Goal: Task Accomplishment & Management: Manage account settings

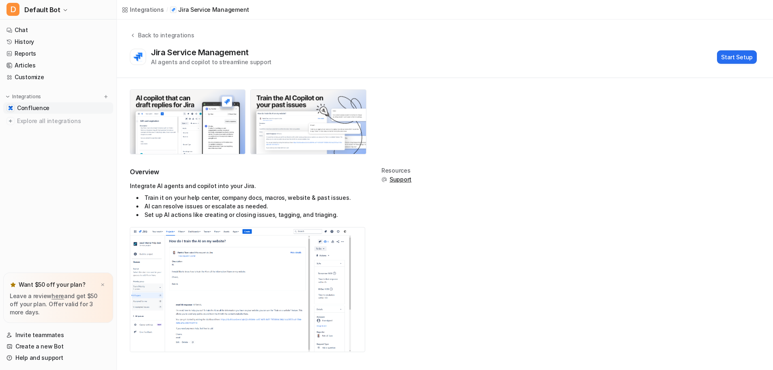
click at [22, 112] on link "Confluence" at bounding box center [58, 107] width 110 height 11
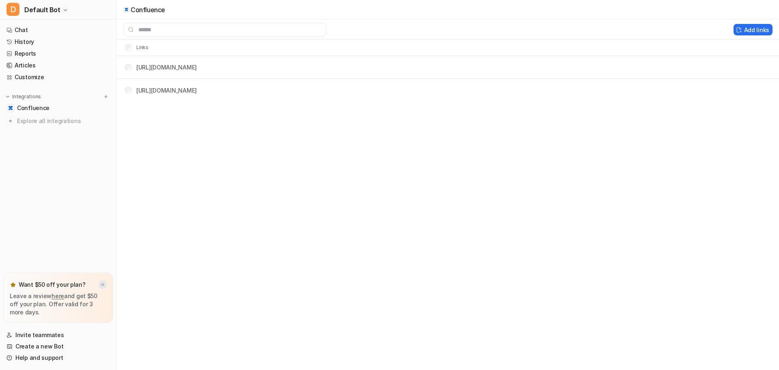
click at [105, 282] on div at bounding box center [103, 284] width 8 height 8
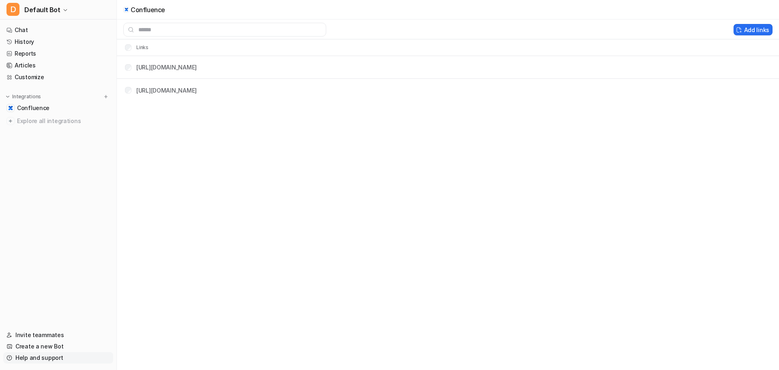
click at [21, 353] on link "Help and support" at bounding box center [58, 357] width 110 height 11
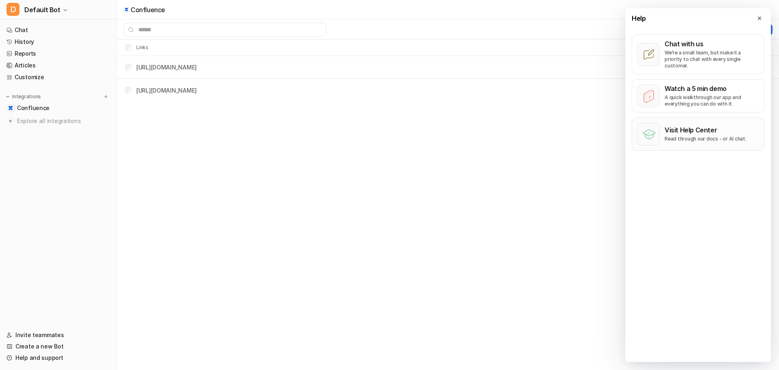
drag, startPoint x: 700, startPoint y: 83, endPoint x: 675, endPoint y: 141, distance: 63.2
click at [675, 141] on div "Chat with us We’re a small team, but make it a priority to chat with every sing…" at bounding box center [698, 92] width 133 height 116
click at [675, 140] on button "Visit Help Center Read through our docs - or AI chat." at bounding box center [698, 133] width 133 height 33
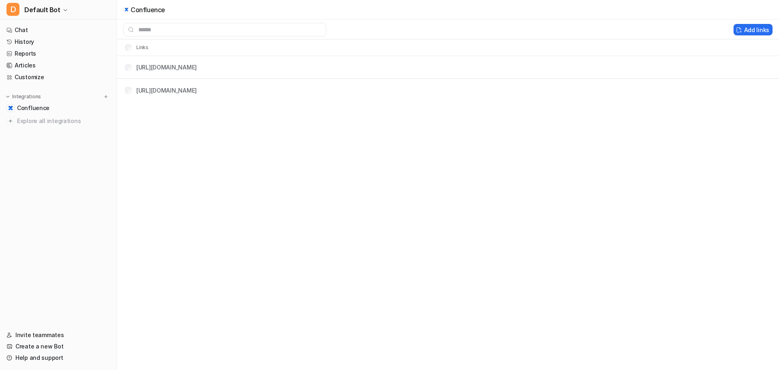
click at [213, 215] on div "Confluence Add links Links [URL][DOMAIN_NAME] [URL][DOMAIN_NAME]" at bounding box center [389, 185] width 779 height 370
click at [47, 111] on span "Confluence" at bounding box center [33, 108] width 32 height 8
click at [46, 111] on span "Confluence" at bounding box center [33, 108] width 32 height 8
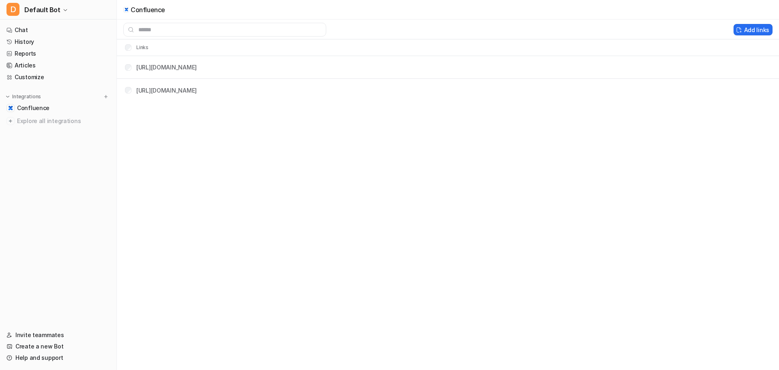
click at [3, 112] on li "Confluence" at bounding box center [58, 107] width 110 height 11
click at [197, 66] on link "[URL][DOMAIN_NAME]" at bounding box center [166, 67] width 60 height 7
click at [42, 126] on span "Explore all integrations" at bounding box center [63, 120] width 93 height 13
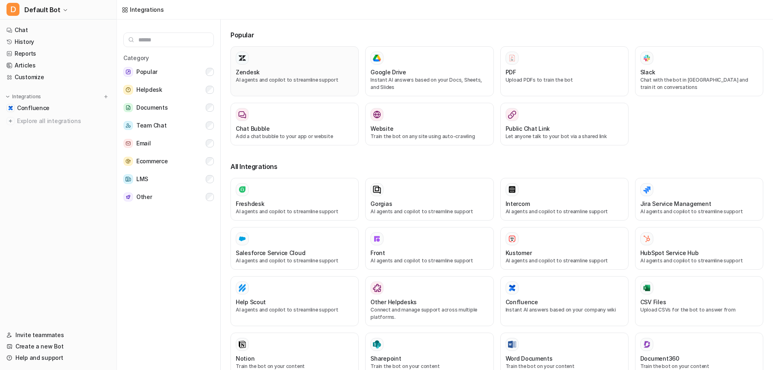
click at [243, 59] on icon at bounding box center [242, 57] width 7 height 5
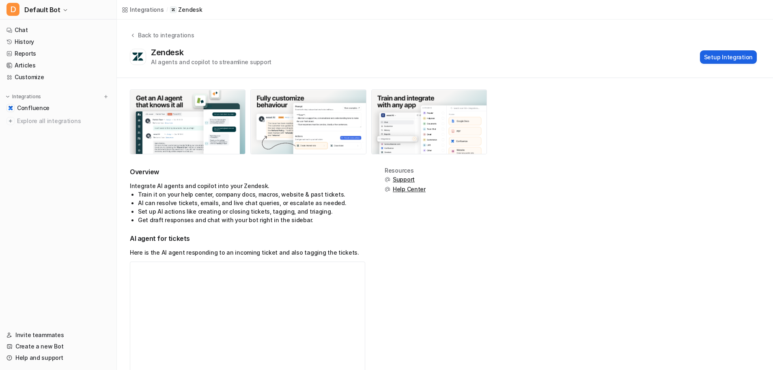
click at [744, 56] on button "Setup Integration" at bounding box center [728, 56] width 57 height 13
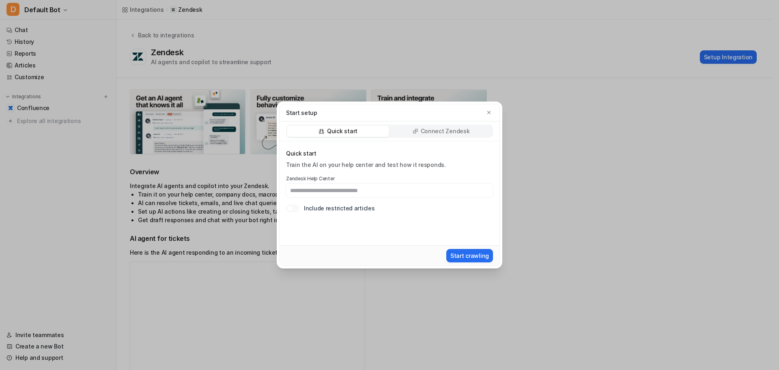
click at [406, 134] on div "Connect Zendesk" at bounding box center [441, 130] width 102 height 11
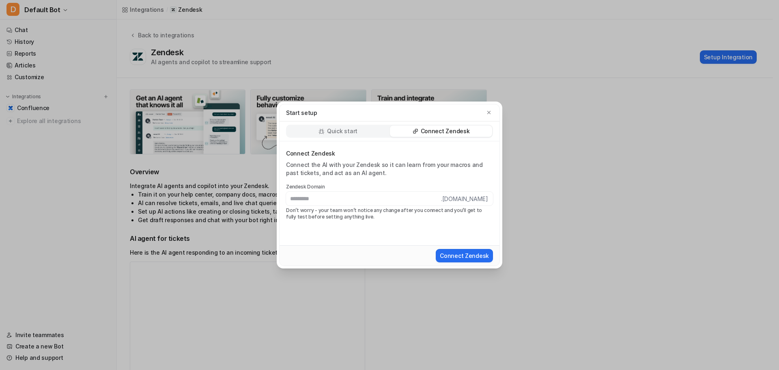
click at [341, 130] on p "Quick start" at bounding box center [342, 131] width 30 height 8
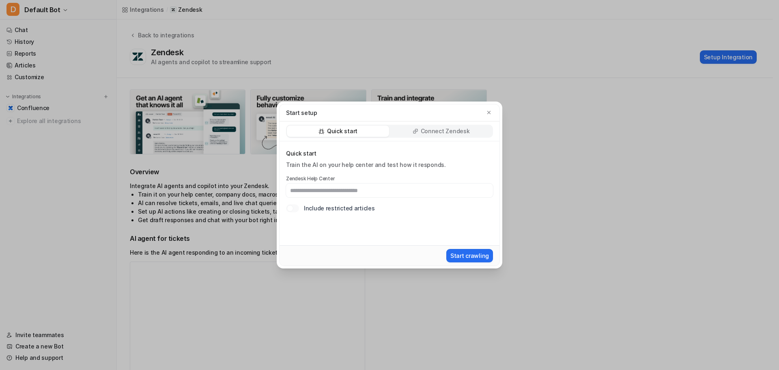
click at [492, 117] on div "Start setup" at bounding box center [389, 112] width 220 height 17
click at [490, 116] on div "Start setup" at bounding box center [389, 112] width 207 height 9
click at [486, 115] on button "button" at bounding box center [489, 112] width 8 height 8
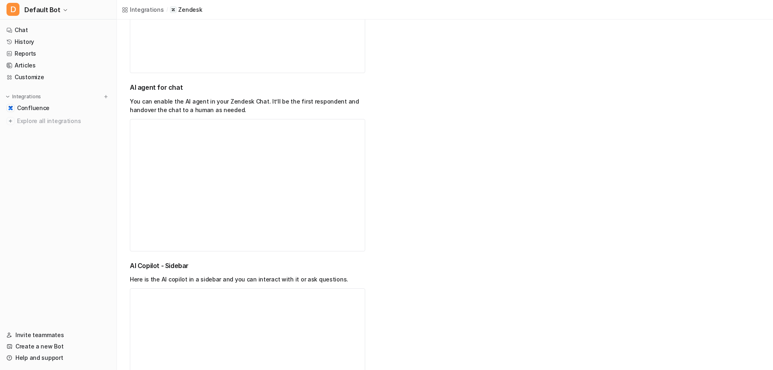
scroll to position [325, 0]
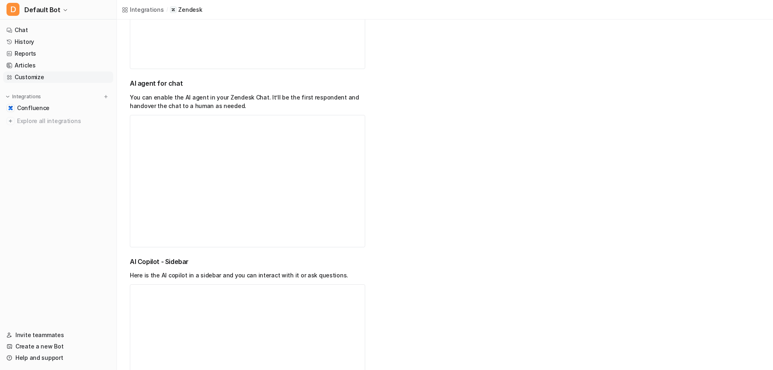
click at [21, 73] on link "Customize" at bounding box center [58, 76] width 110 height 11
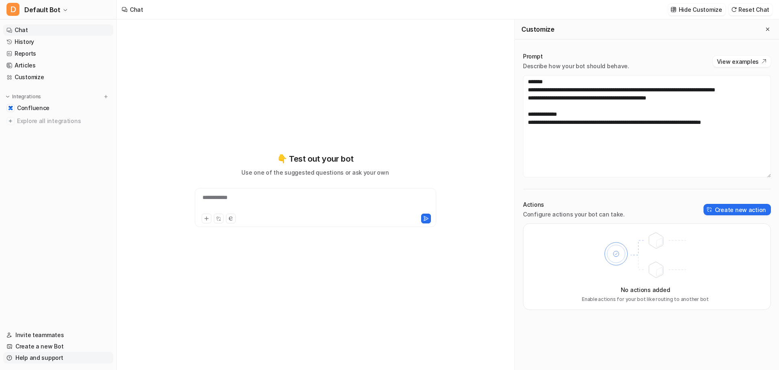
click at [18, 359] on link "Help and support" at bounding box center [58, 357] width 110 height 11
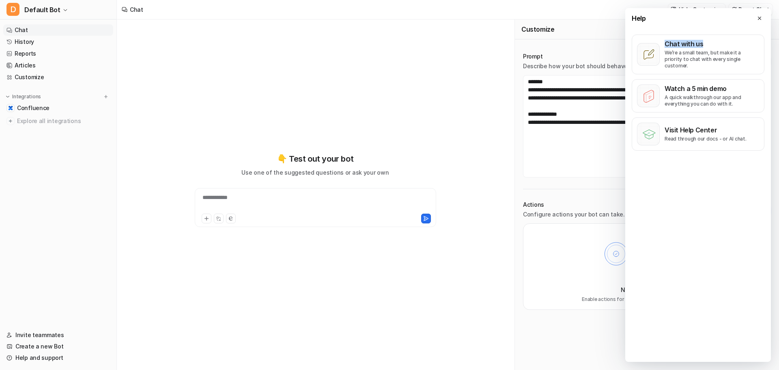
click at [749, 28] on div "Help Chat with us We’re a small team, but make it a priority to chat with every…" at bounding box center [698, 184] width 146 height 353
drag, startPoint x: 750, startPoint y: 28, endPoint x: 757, endPoint y: 23, distance: 8.2
click at [750, 27] on div "Help" at bounding box center [698, 18] width 146 height 20
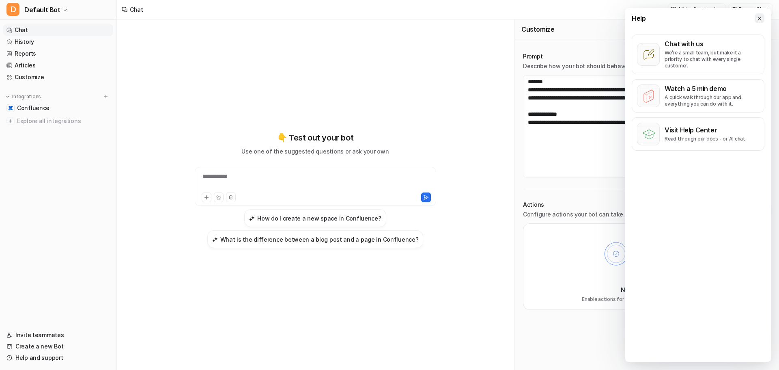
click at [757, 22] on div "Help" at bounding box center [698, 18] width 146 height 20
click at [756, 20] on button at bounding box center [759, 18] width 10 height 10
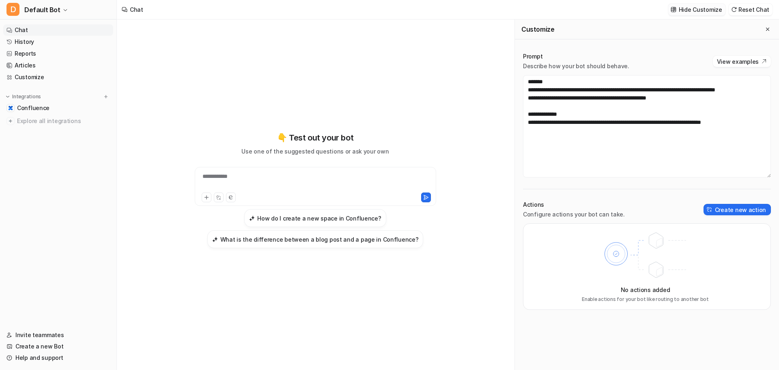
click at [722, 14] on button "Hide Customize" at bounding box center [696, 10] width 57 height 12
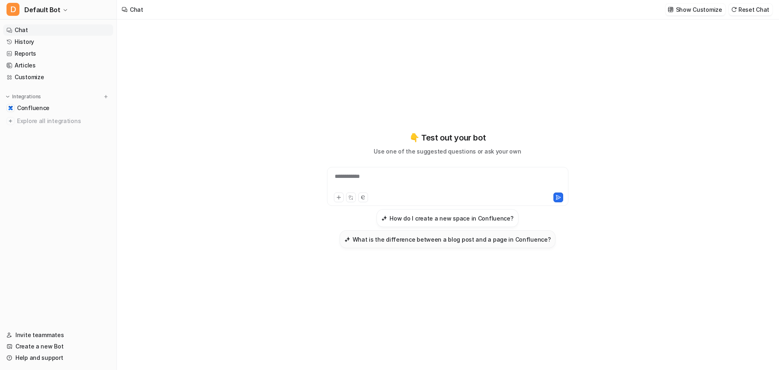
click at [406, 241] on h3 "What is the difference between a blog post and a page in Confluence?" at bounding box center [452, 239] width 198 height 9
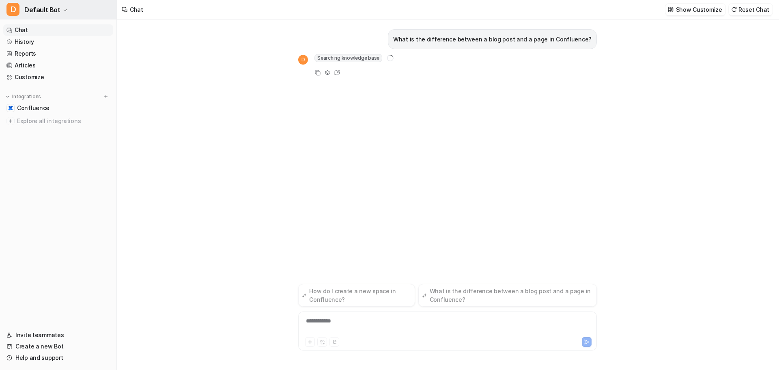
click at [4, 7] on button "D Default Bot" at bounding box center [58, 9] width 116 height 19
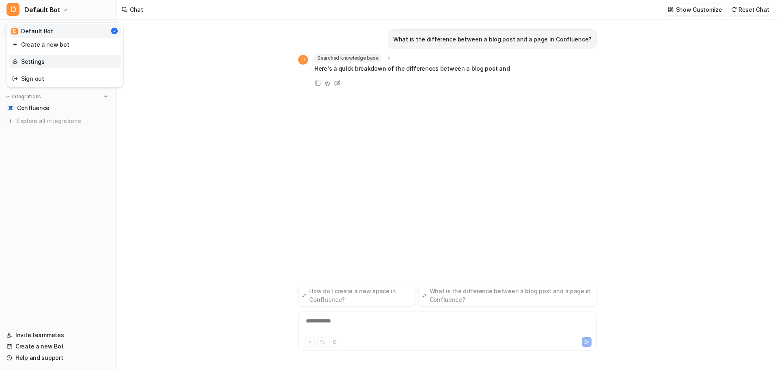
click at [36, 57] on link "Settings" at bounding box center [65, 61] width 112 height 13
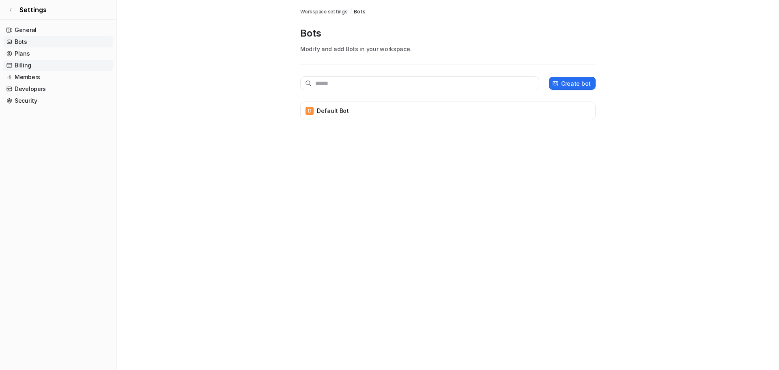
click at [29, 67] on link "Billing" at bounding box center [58, 65] width 110 height 11
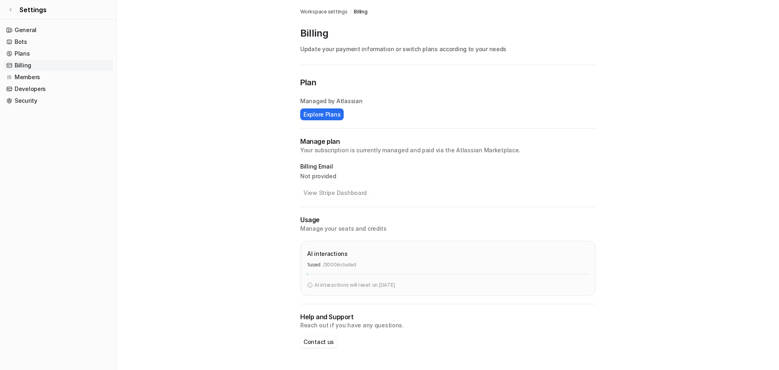
click at [29, 67] on link "Billing" at bounding box center [58, 65] width 110 height 11
click at [41, 54] on link "Plans" at bounding box center [58, 53] width 110 height 11
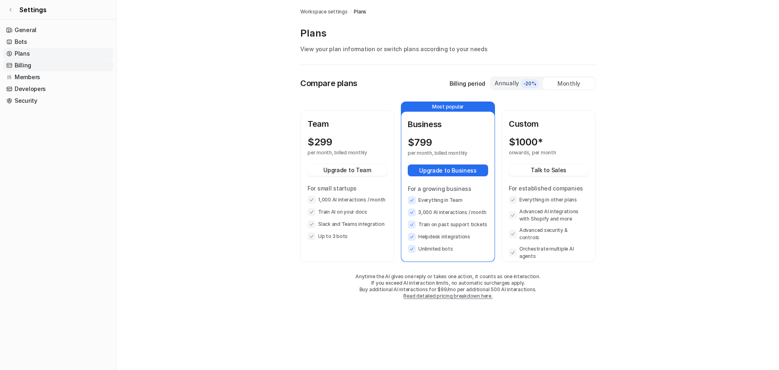
click at [18, 60] on link "Billing" at bounding box center [58, 65] width 110 height 11
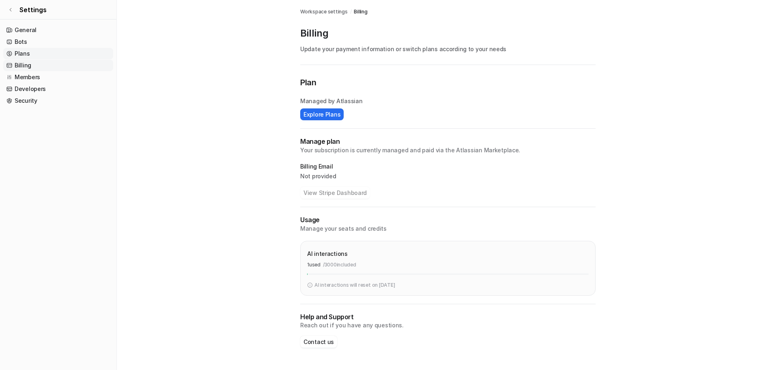
click at [19, 54] on link "Plans" at bounding box center [58, 53] width 110 height 11
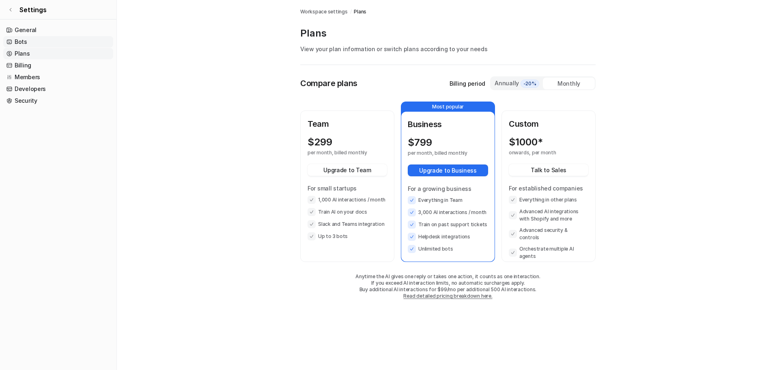
click at [26, 46] on link "Bots" at bounding box center [58, 41] width 110 height 11
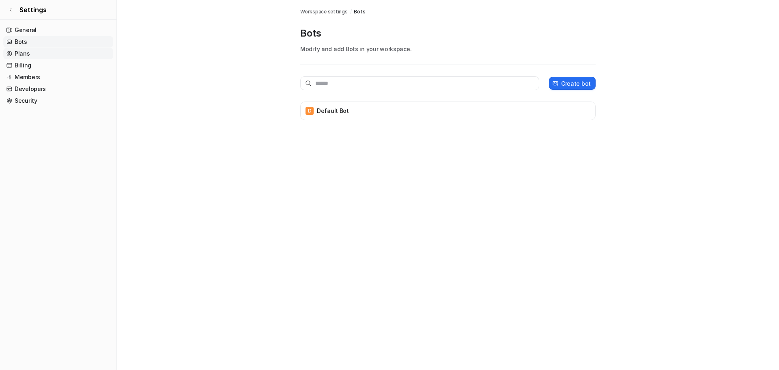
click at [21, 55] on link "Plans" at bounding box center [58, 53] width 110 height 11
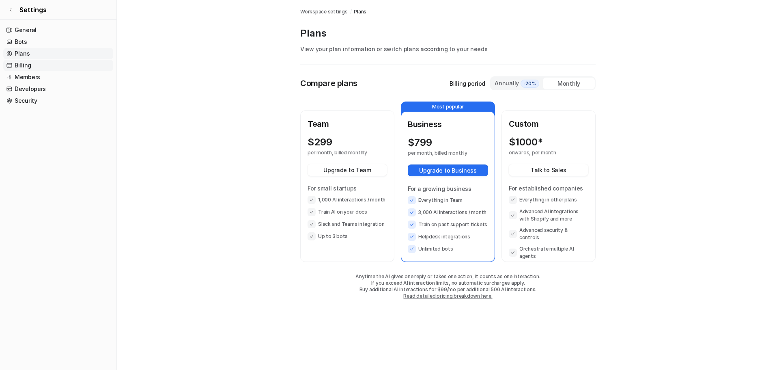
click at [15, 66] on link "Billing" at bounding box center [58, 65] width 110 height 11
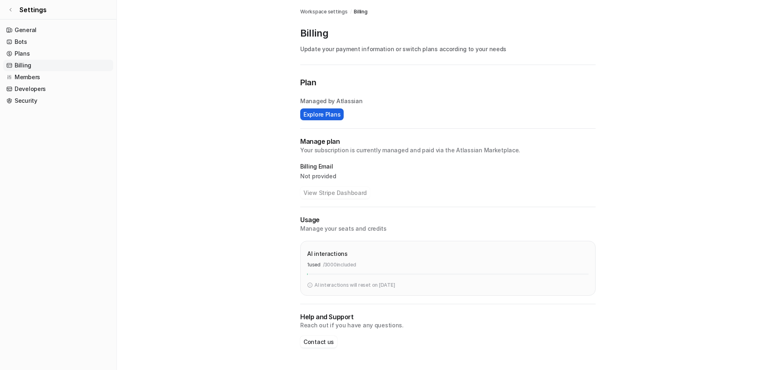
click at [303, 111] on button "Explore Plans" at bounding box center [321, 114] width 43 height 12
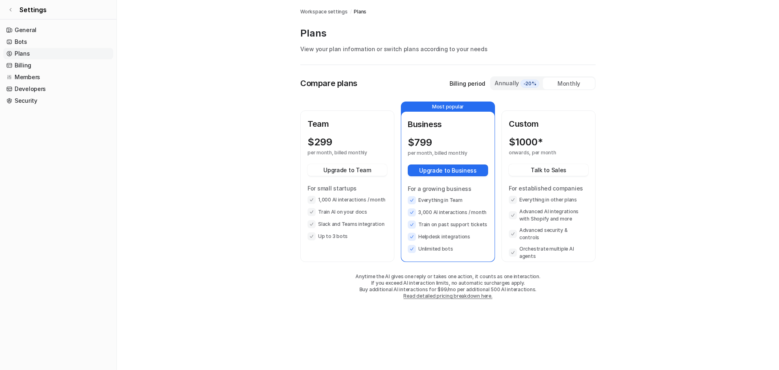
click at [507, 90] on div "Annually -20% Monthly" at bounding box center [542, 83] width 105 height 14
click at [509, 86] on div "Annually -20%" at bounding box center [516, 83] width 45 height 9
click at [573, 86] on div "Monthly" at bounding box center [569, 83] width 52 height 12
click at [514, 81] on div "Annually -20%" at bounding box center [516, 83] width 45 height 9
click at [49, 68] on link "Billing" at bounding box center [58, 65] width 110 height 11
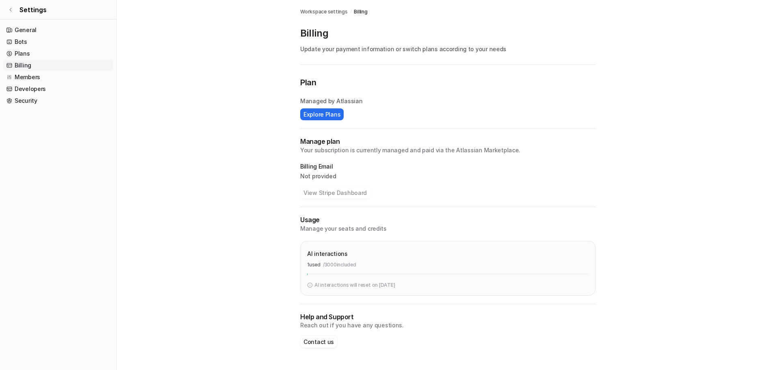
click at [337, 152] on p "Your subscription is currently managed and paid via the Atlassian Marketplace." at bounding box center [447, 150] width 295 height 8
drag, startPoint x: 326, startPoint y: 265, endPoint x: 367, endPoint y: 267, distance: 41.0
click at [367, 267] on div "1 used / 3000 included" at bounding box center [448, 264] width 282 height 7
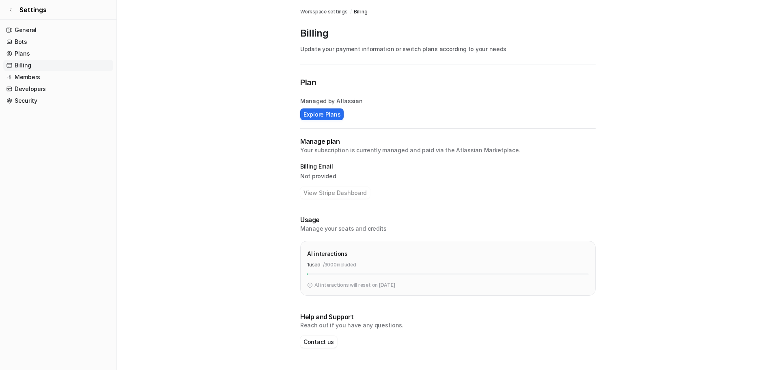
click at [344, 274] on div at bounding box center [448, 274] width 282 height 2
click at [340, 266] on p "/ 3000 included" at bounding box center [339, 264] width 33 height 7
click at [31, 103] on link "Security" at bounding box center [58, 100] width 110 height 11
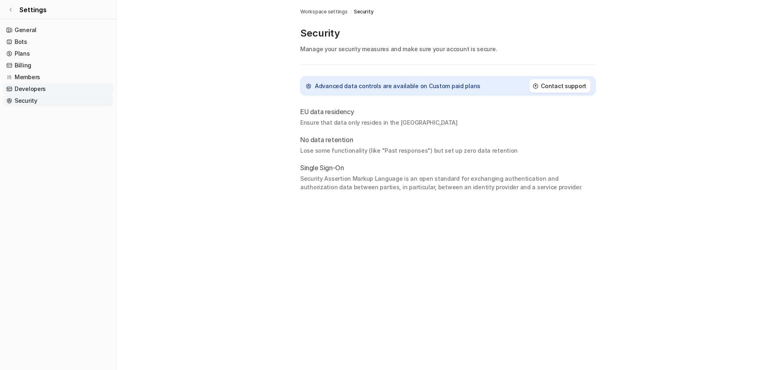
click at [48, 90] on link "Developers" at bounding box center [58, 88] width 110 height 11
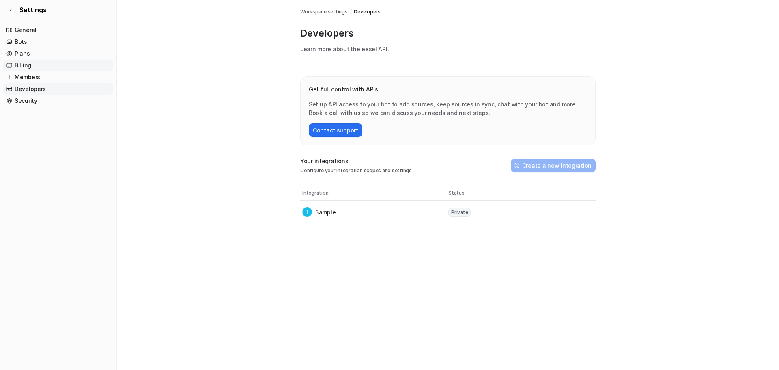
click at [68, 69] on link "Billing" at bounding box center [58, 65] width 110 height 11
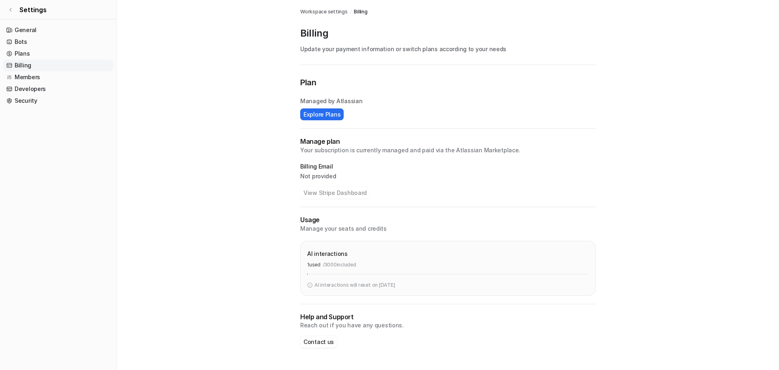
click at [67, 70] on link "Billing" at bounding box center [58, 65] width 110 height 11
click at [58, 75] on link "Members" at bounding box center [58, 76] width 110 height 11
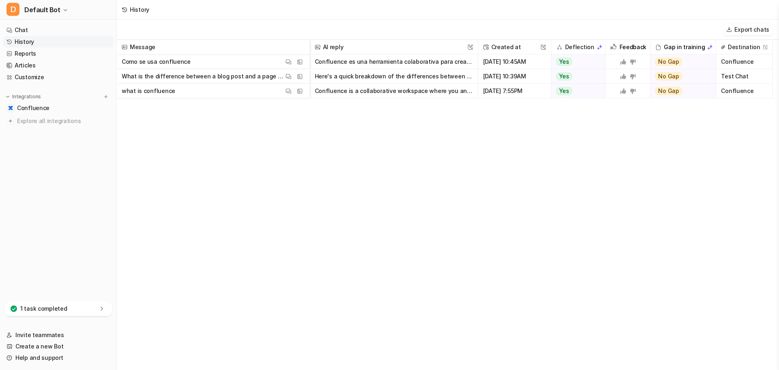
drag, startPoint x: 653, startPoint y: 129, endPoint x: 670, endPoint y: 127, distance: 16.4
click at [197, 62] on span "Como se usa confluence View Thread View Sources" at bounding box center [213, 61] width 186 height 15
click at [300, 61] on img at bounding box center [300, 62] width 6 height 6
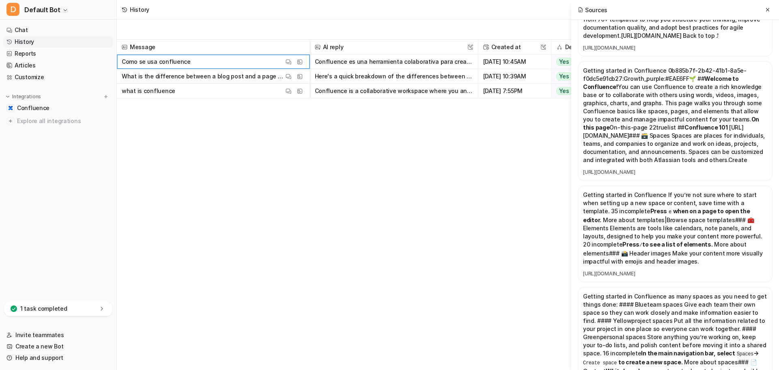
scroll to position [41, 0]
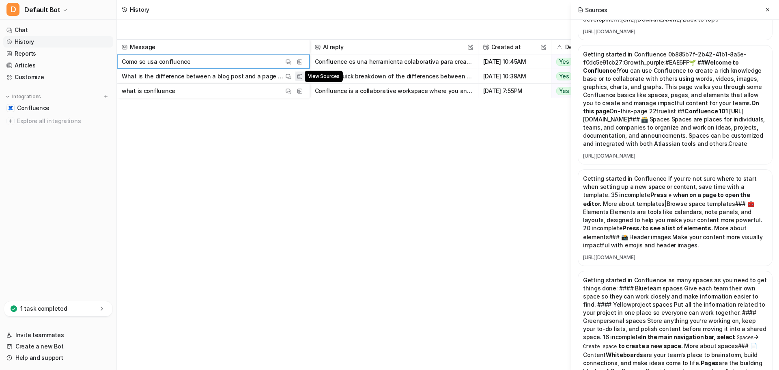
click at [299, 71] on button "View Sources" at bounding box center [300, 76] width 10 height 10
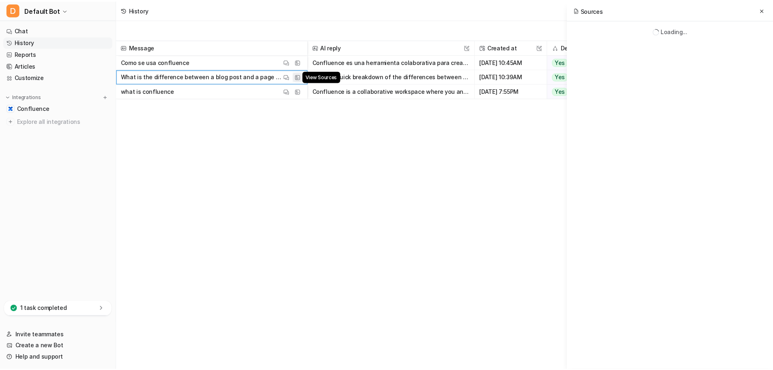
scroll to position [0, 0]
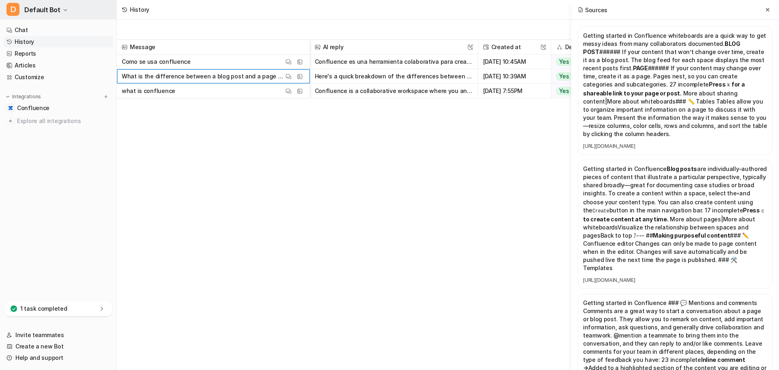
click at [46, 8] on span "Default Bot" at bounding box center [42, 9] width 36 height 11
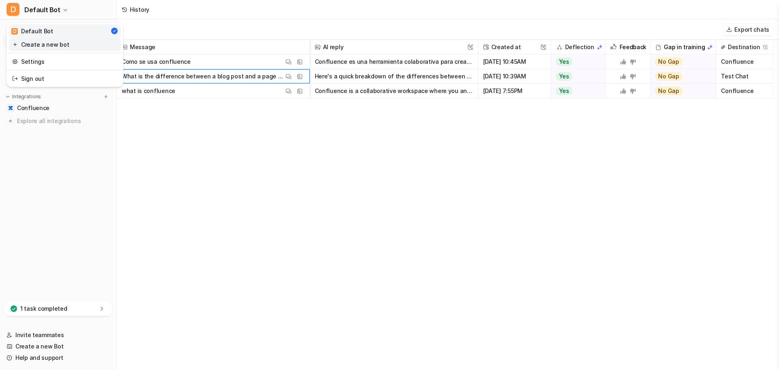
click at [37, 41] on link "Create a new bot" at bounding box center [65, 44] width 112 height 13
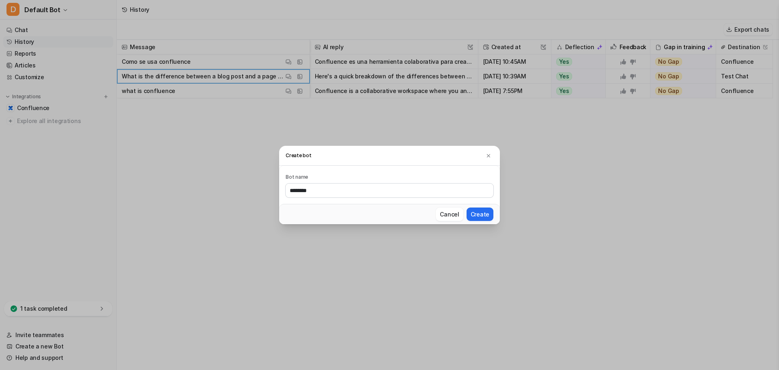
type input "********"
click at [466, 207] on button "Create" at bounding box center [479, 213] width 27 height 13
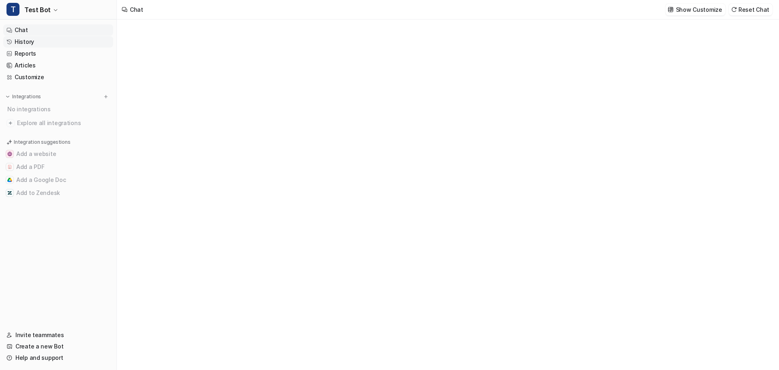
type textarea "**********"
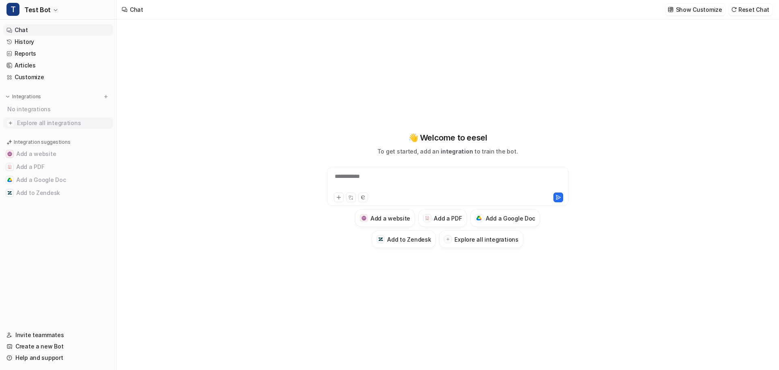
click at [29, 124] on span "Explore all integrations" at bounding box center [63, 122] width 93 height 13
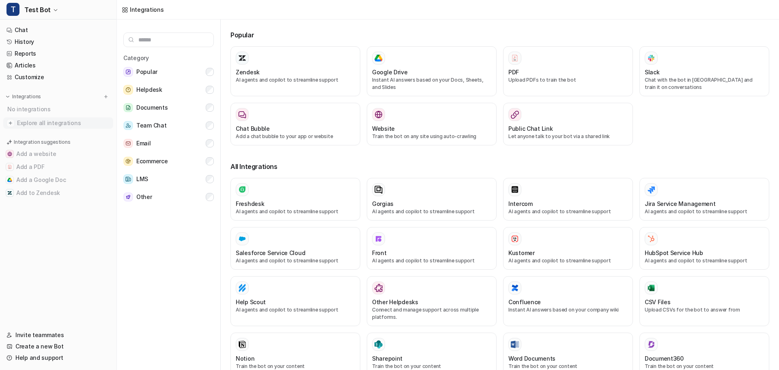
click at [11, 119] on img at bounding box center [10, 123] width 8 height 8
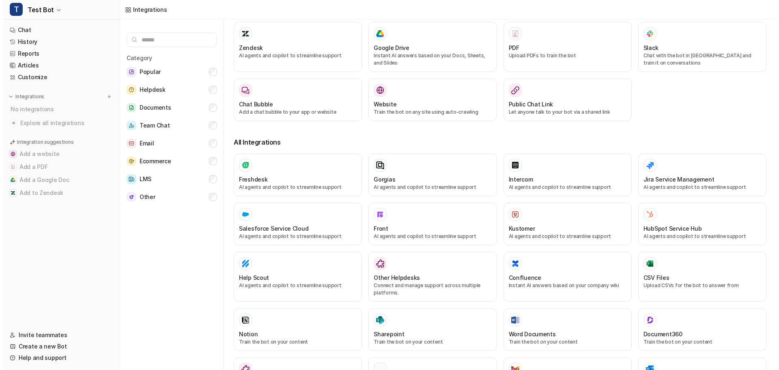
scroll to position [41, 0]
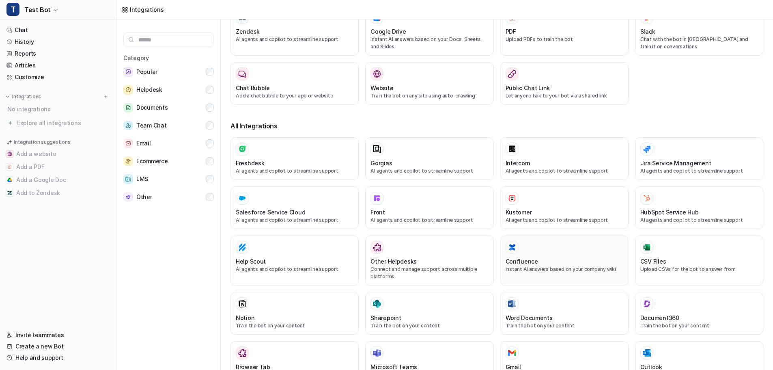
click at [522, 264] on h3 "Confluence" at bounding box center [521, 261] width 32 height 9
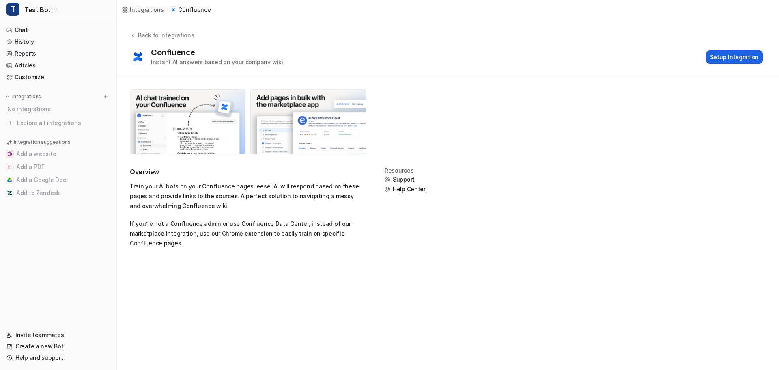
click at [742, 53] on button "Setup Integration" at bounding box center [734, 56] width 57 height 13
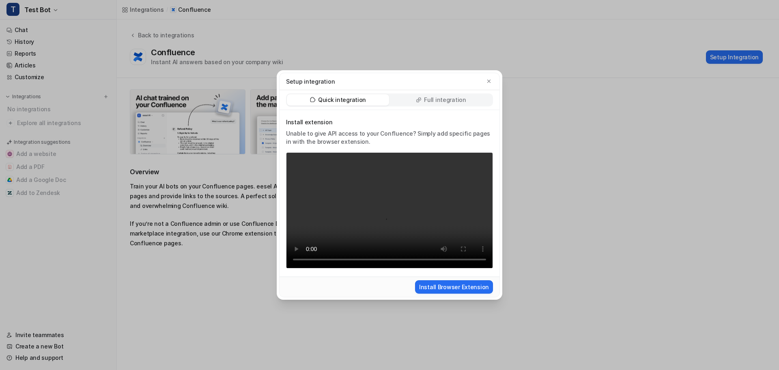
click at [445, 99] on p "Full integration" at bounding box center [445, 100] width 42 height 8
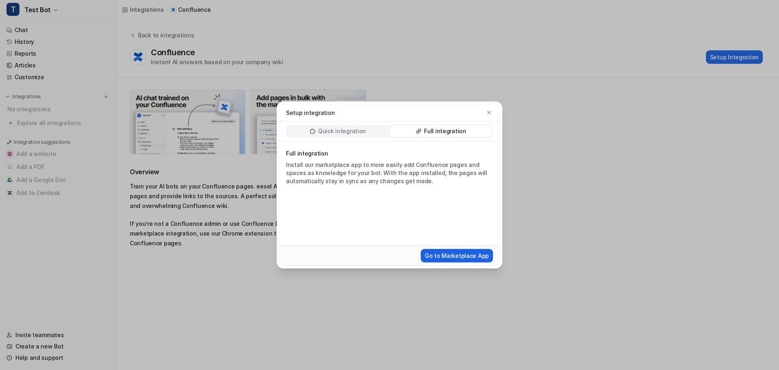
click at [430, 252] on button "Go to Marketplace App" at bounding box center [457, 255] width 72 height 13
